Goal: Find contact information: Find contact information

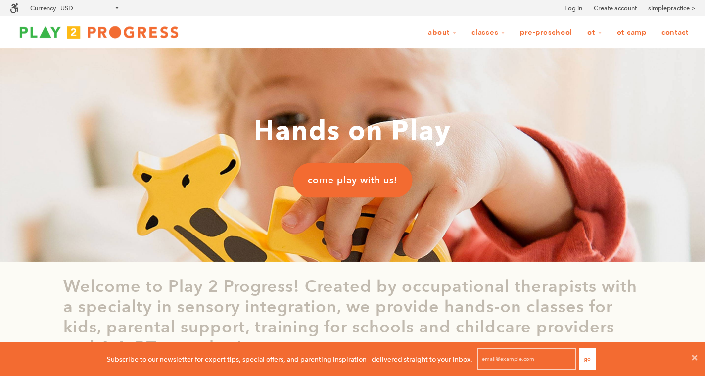
click at [677, 32] on link "Contact" at bounding box center [675, 32] width 40 height 19
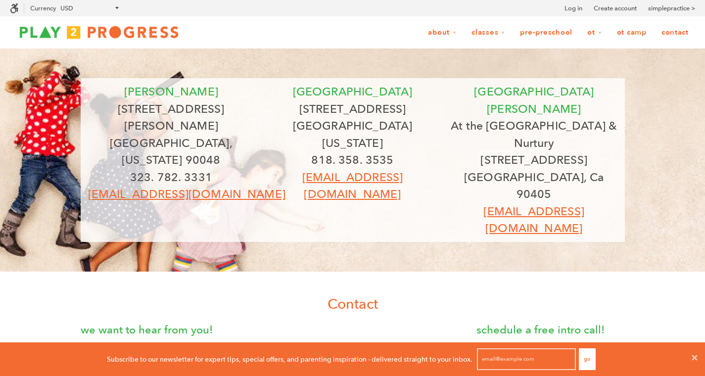
drag, startPoint x: 291, startPoint y: 108, endPoint x: 433, endPoint y: 121, distance: 141.6
click at [433, 121] on div "studio city 12205 1/2 Ventura Blvd Studio City, California 91604 818. 358. 3535…" at bounding box center [352, 143] width 167 height 120
copy div "12205 1/2 Ventura Blvd Studio City, California 91604"
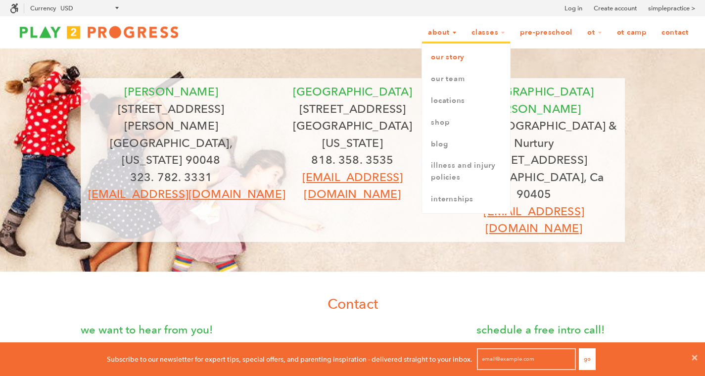
click at [444, 60] on link "Our Story" at bounding box center [466, 58] width 88 height 22
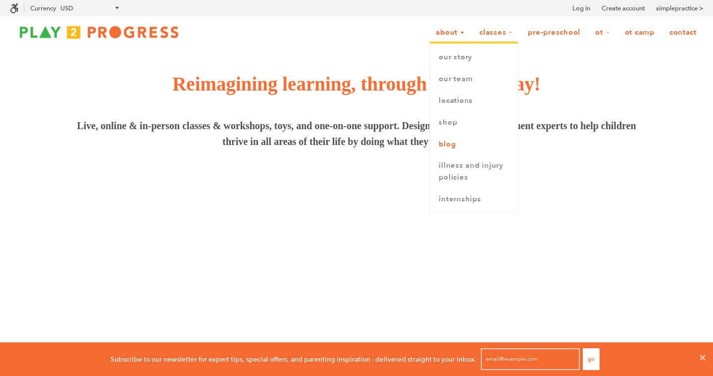
scroll to position [34, 713]
click at [445, 103] on link "Locations" at bounding box center [474, 101] width 88 height 22
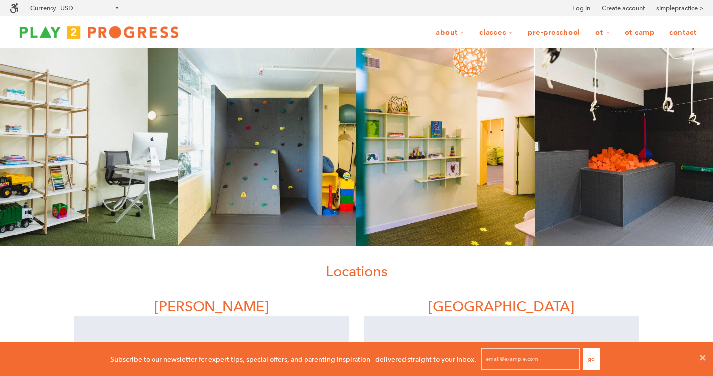
click at [676, 33] on link "Contact" at bounding box center [683, 32] width 40 height 19
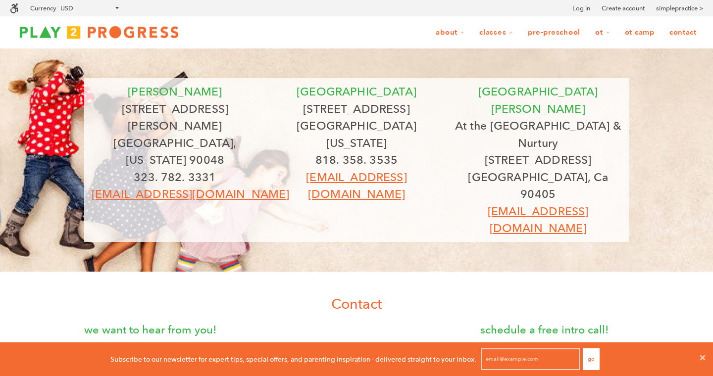
scroll to position [34, 713]
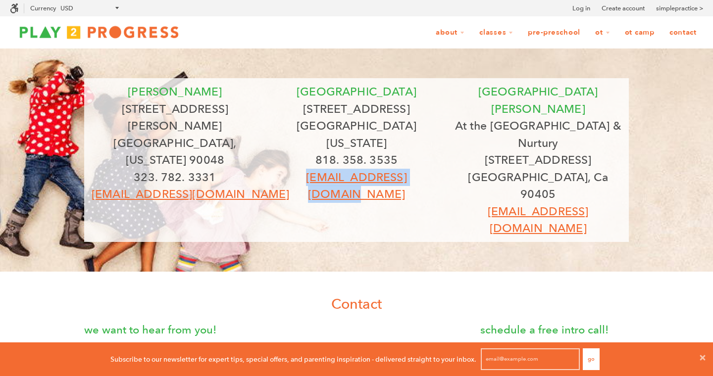
drag, startPoint x: 286, startPoint y: 162, endPoint x: 428, endPoint y: 173, distance: 143.0
click at [428, 173] on div "[PERSON_NAME] [STREET_ADDRESS][PERSON_NAME][US_STATE]. 782. 3331 [EMAIL_ADDRESS…" at bounding box center [356, 160] width 544 height 164
copy link "[EMAIL_ADDRESS][DOMAIN_NAME]"
